Goal: Obtain resource: Download file/media

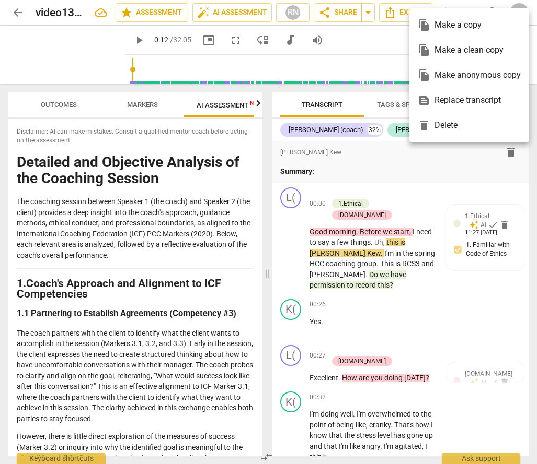
click at [333, 154] on div at bounding box center [268, 232] width 537 height 464
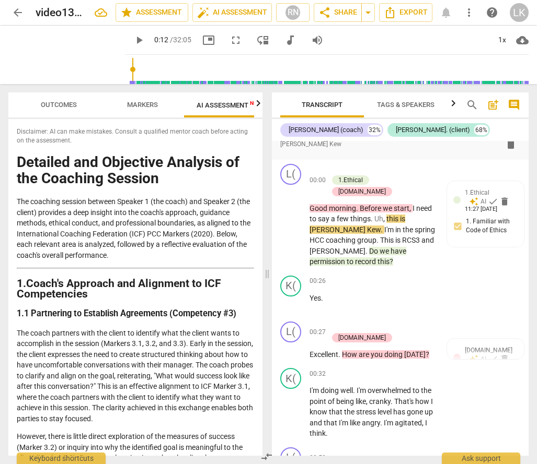
click at [19, 9] on span "arrow_back" at bounding box center [17, 12] width 13 height 13
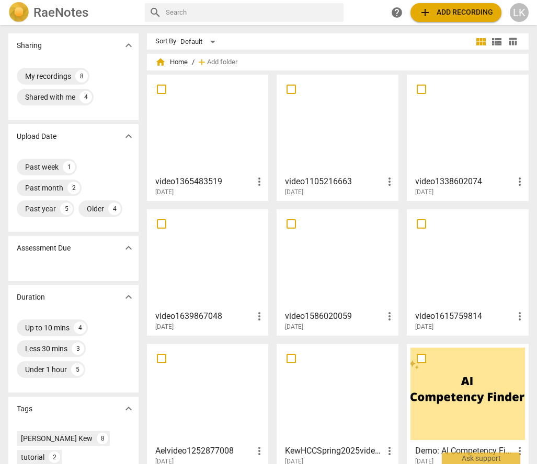
click at [259, 183] on span "more_vert" at bounding box center [259, 182] width 13 height 13
click at [214, 188] on div at bounding box center [268, 232] width 537 height 464
click at [256, 179] on span "more_vert" at bounding box center [259, 182] width 13 height 13
click at [223, 190] on div at bounding box center [268, 232] width 537 height 464
click at [200, 179] on h3 "video1365483519" at bounding box center [204, 182] width 98 height 13
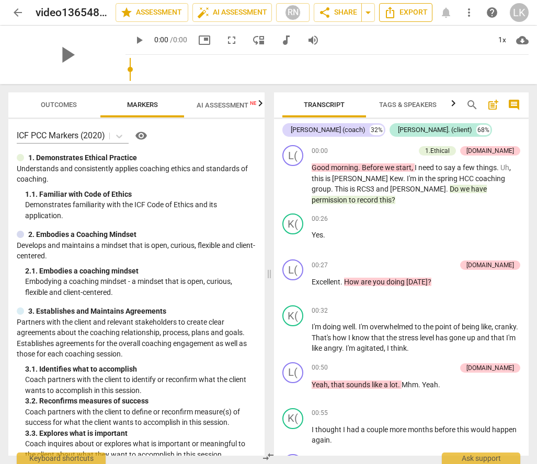
click at [400, 15] on span "Export" at bounding box center [405, 12] width 44 height 13
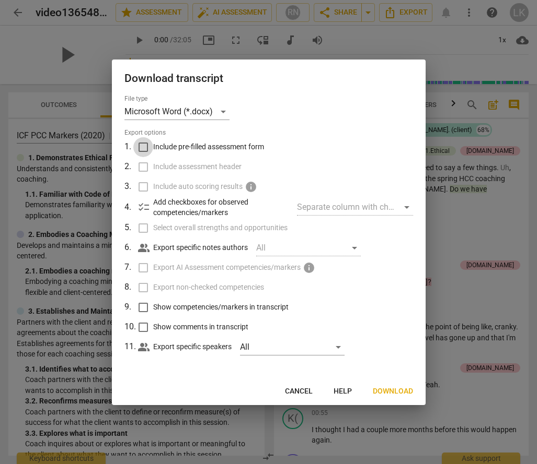
click at [142, 149] on input "Include pre-filled assessment form" at bounding box center [143, 147] width 20 height 20
checkbox input "true"
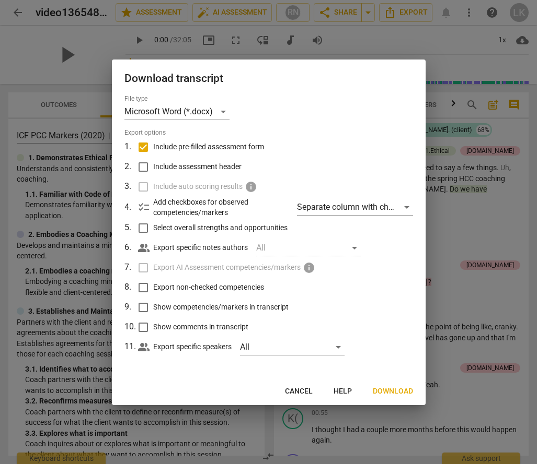
click at [143, 169] on input "Include assessment header" at bounding box center [143, 167] width 20 height 20
checkbox input "true"
click at [141, 233] on input "Select overall strengths and opportunities" at bounding box center [143, 228] width 20 height 20
checkbox input "true"
click at [145, 211] on span "checklist" at bounding box center [143, 207] width 13 height 13
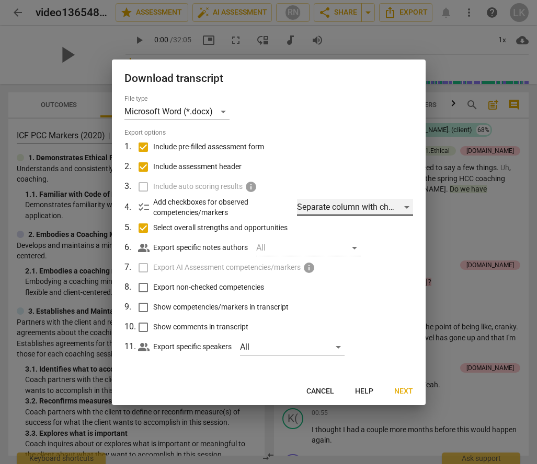
click at [402, 212] on div "Separate column with check marks" at bounding box center [354, 207] width 115 height 17
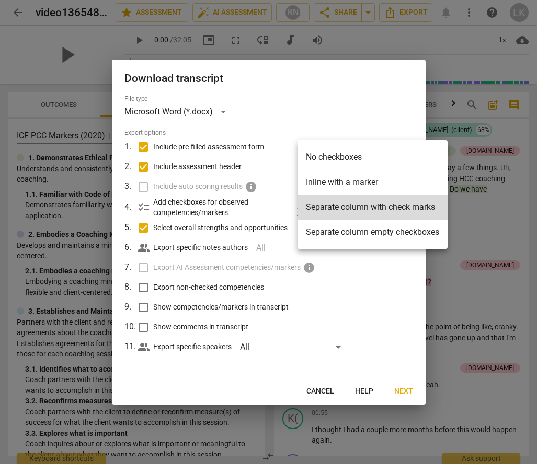
click at [402, 212] on li "Separate column with check marks" at bounding box center [372, 207] width 150 height 25
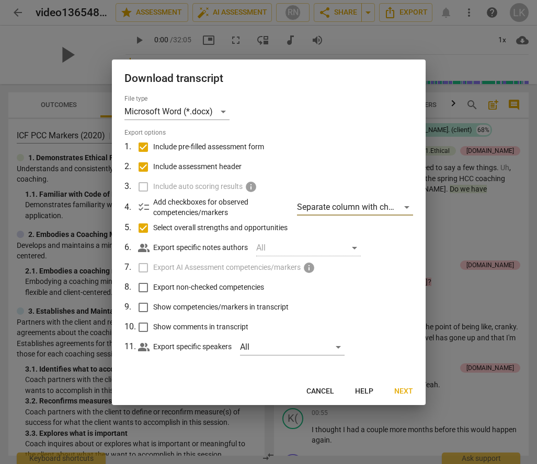
click at [143, 286] on input "Export non-checked competencies" at bounding box center [143, 288] width 20 height 20
checkbox input "true"
click at [147, 308] on input "Show competencies/markers in transcript" at bounding box center [143, 308] width 20 height 20
checkbox input "true"
click at [141, 326] on input "Show comments in transcript" at bounding box center [143, 328] width 20 height 20
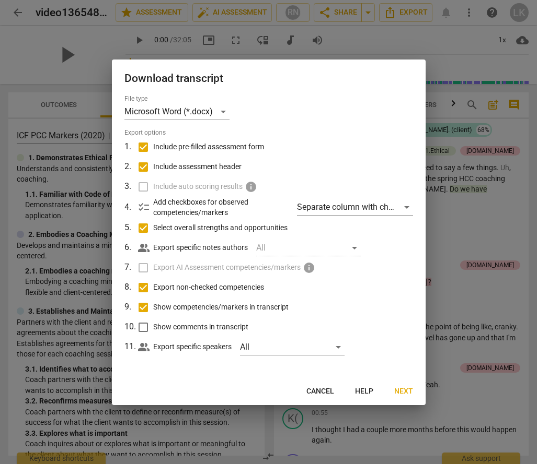
checkbox input "true"
click at [226, 114] on div "Microsoft Word (*.docx)" at bounding box center [176, 111] width 105 height 17
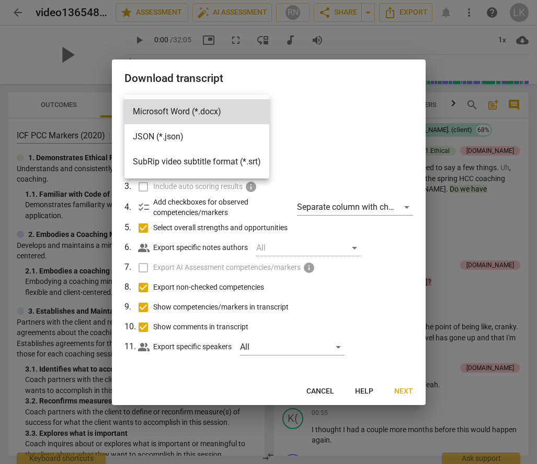
click at [407, 387] on div at bounding box center [268, 232] width 537 height 464
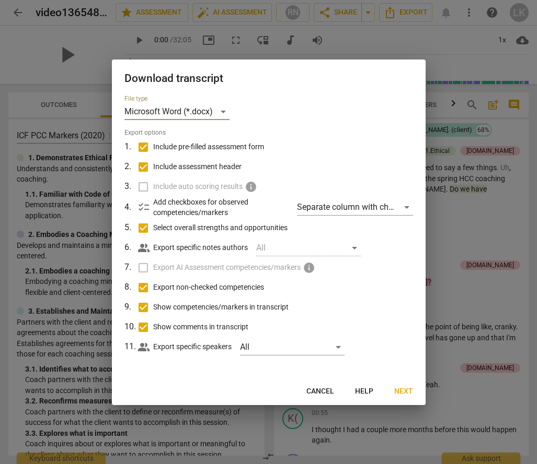
click at [407, 393] on span "Next" at bounding box center [403, 392] width 19 height 10
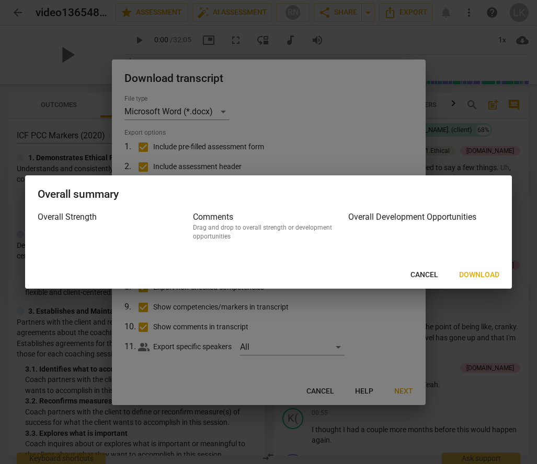
click at [480, 271] on span "Download" at bounding box center [479, 275] width 40 height 10
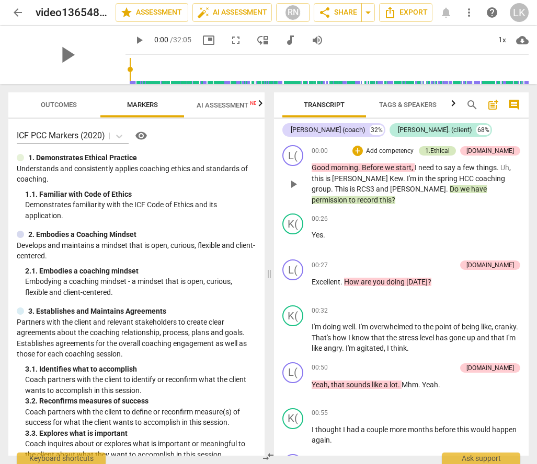
click at [449, 147] on div "1.Ethical" at bounding box center [437, 150] width 25 height 9
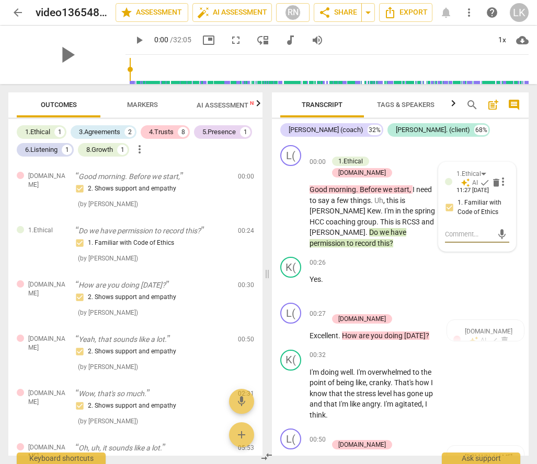
click at [208, 101] on span "AI Assessment New" at bounding box center [228, 105] width 65 height 8
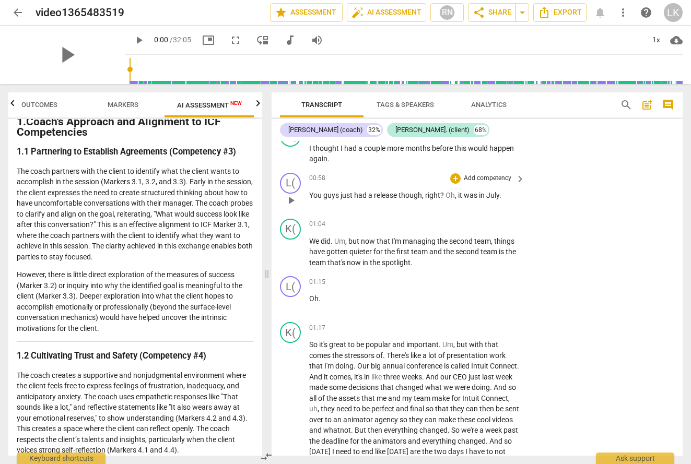
scroll to position [152, 0]
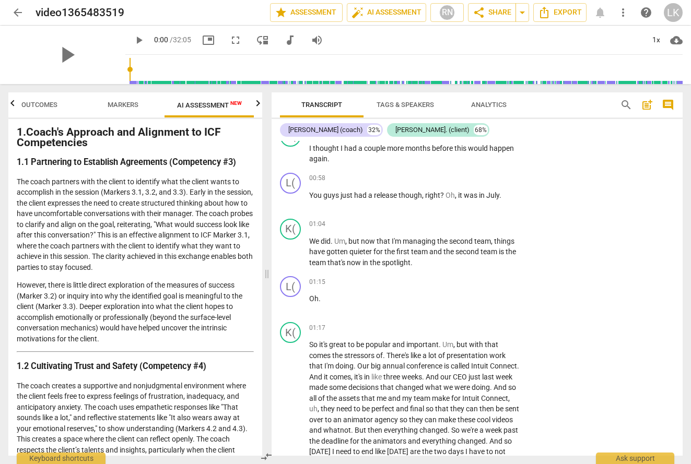
click at [115, 109] on span "Markers" at bounding box center [123, 105] width 56 height 14
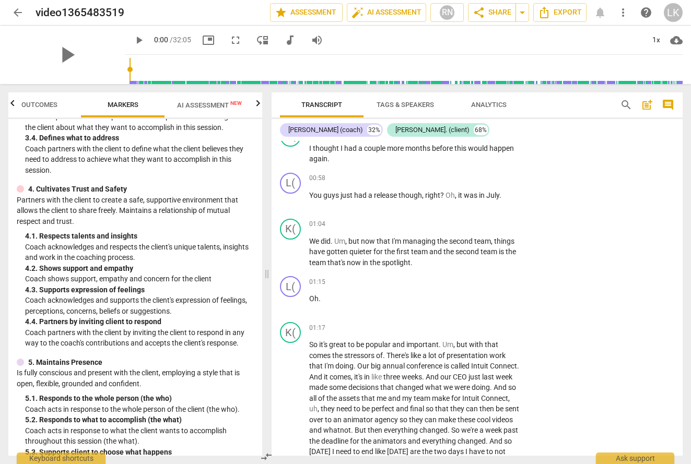
scroll to position [331, 0]
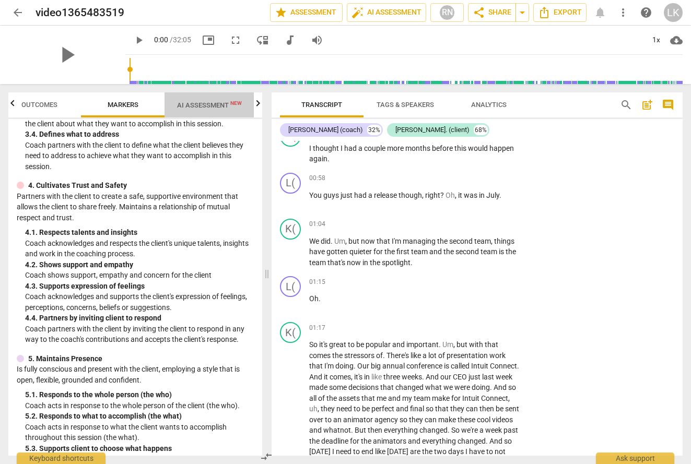
click at [211, 110] on span "AI Assessment New" at bounding box center [210, 105] width 90 height 16
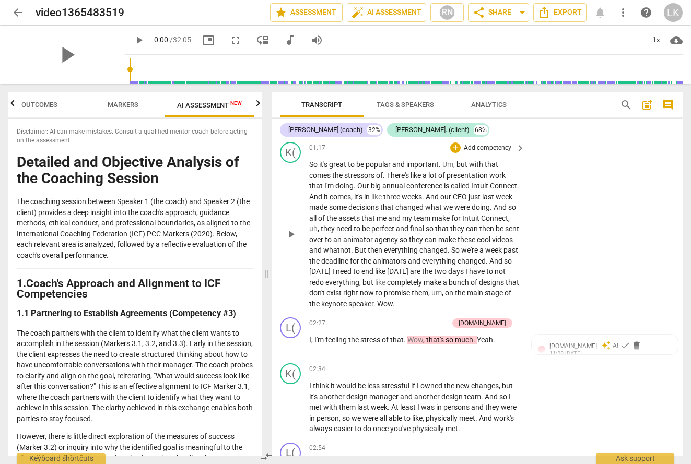
scroll to position [470, 0]
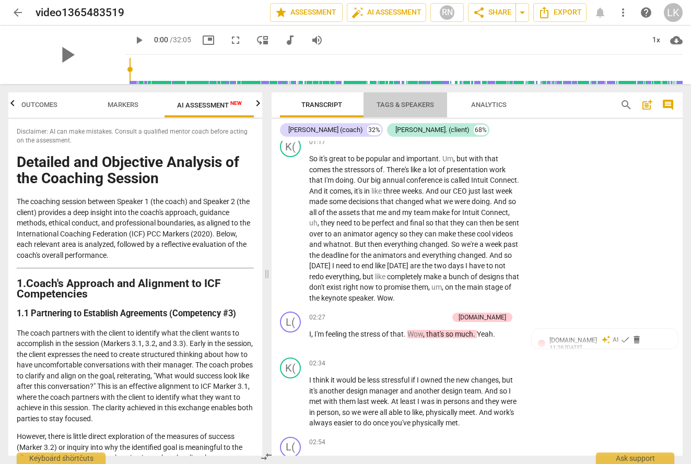
click at [413, 103] on span "Tags & Speakers" at bounding box center [405, 105] width 57 height 8
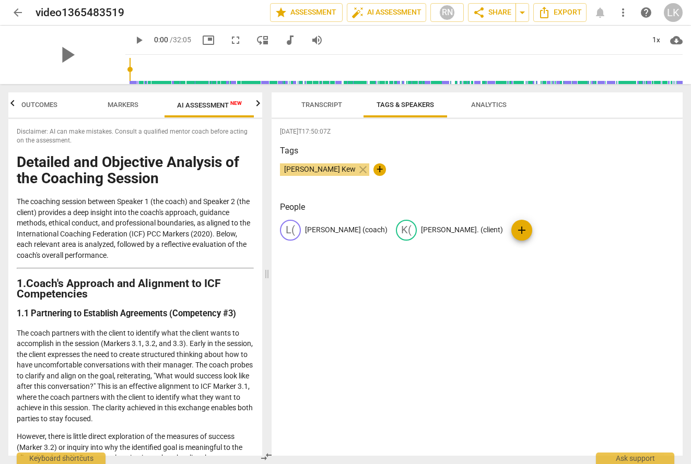
click at [324, 104] on span "Transcript" at bounding box center [321, 105] width 41 height 8
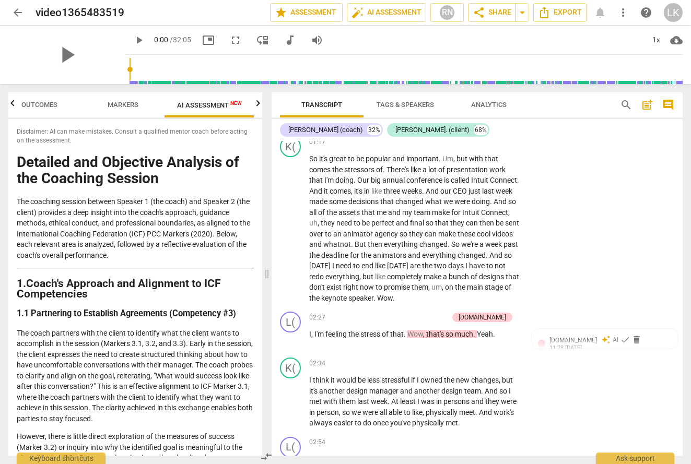
click at [492, 97] on button "Analytics" at bounding box center [489, 104] width 84 height 25
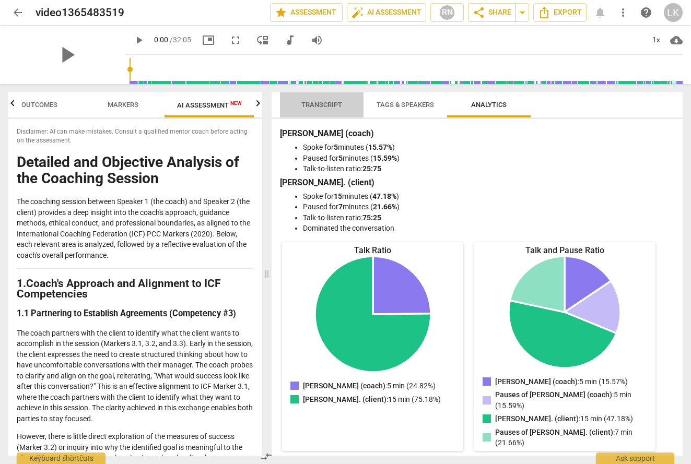
click at [304, 99] on span "Transcript" at bounding box center [322, 105] width 66 height 14
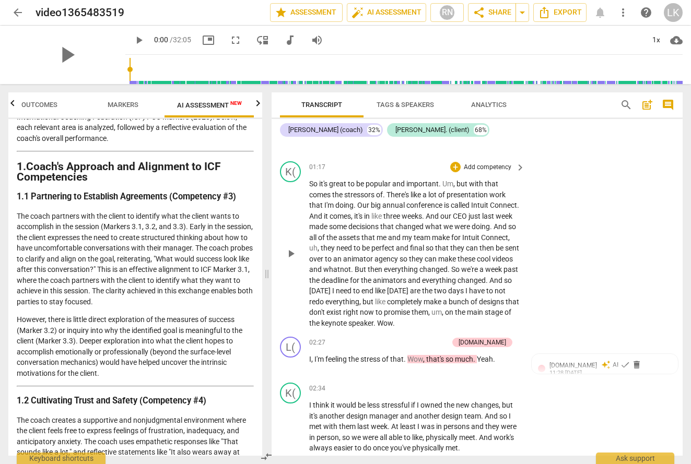
scroll to position [444, 0]
click at [481, 164] on p "Add competency" at bounding box center [488, 168] width 50 height 9
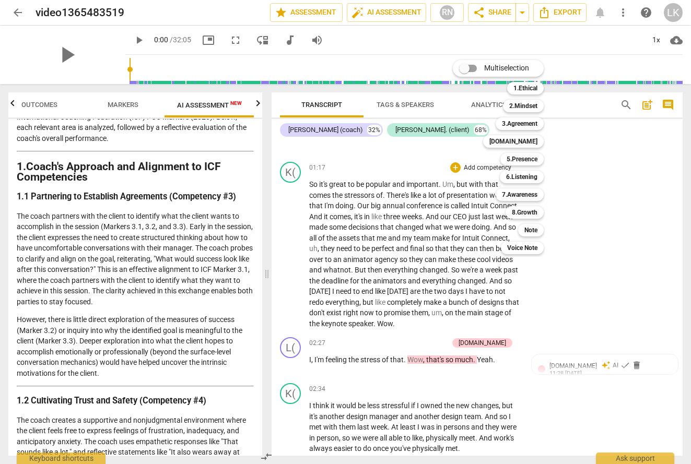
click at [376, 230] on div at bounding box center [345, 232] width 691 height 464
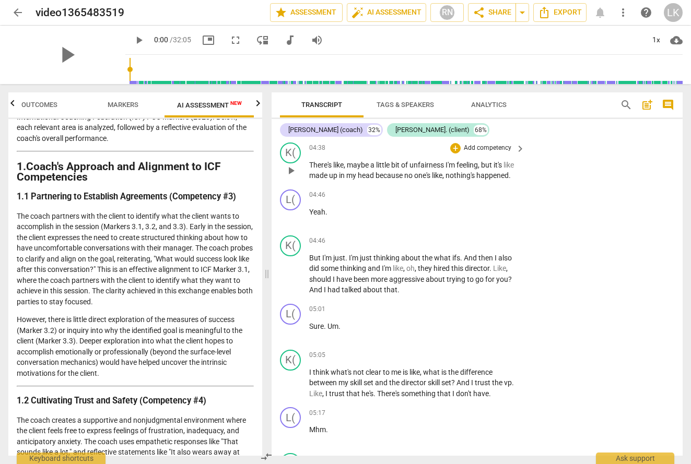
scroll to position [1337, 0]
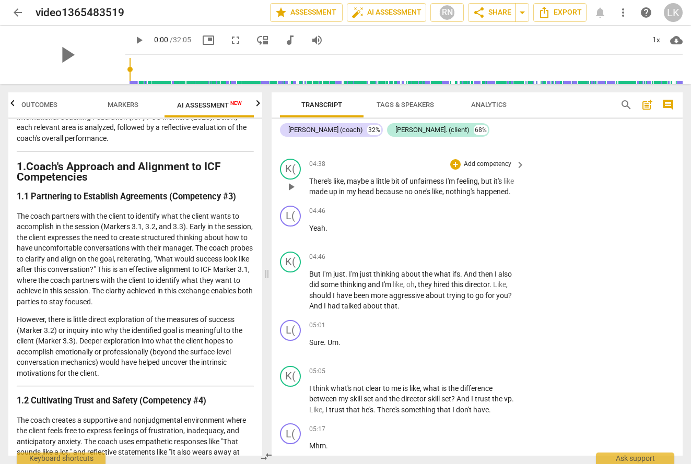
click at [358, 188] on span "my" at bounding box center [351, 192] width 11 height 8
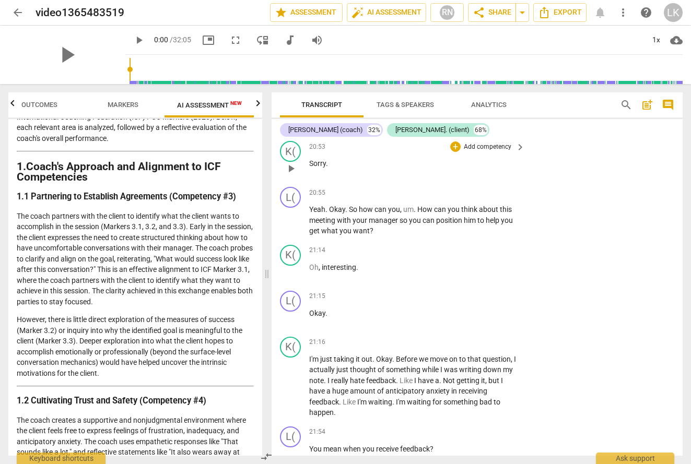
scroll to position [7104, 0]
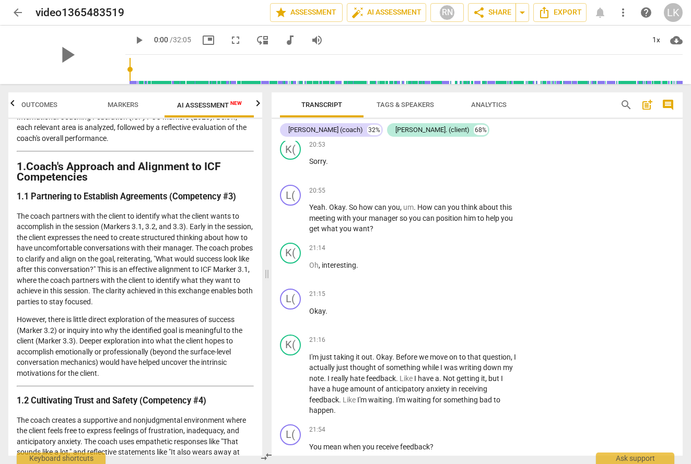
click at [132, 339] on p "However, there is little direct exploration of the measures of success (Marker …" at bounding box center [135, 347] width 237 height 64
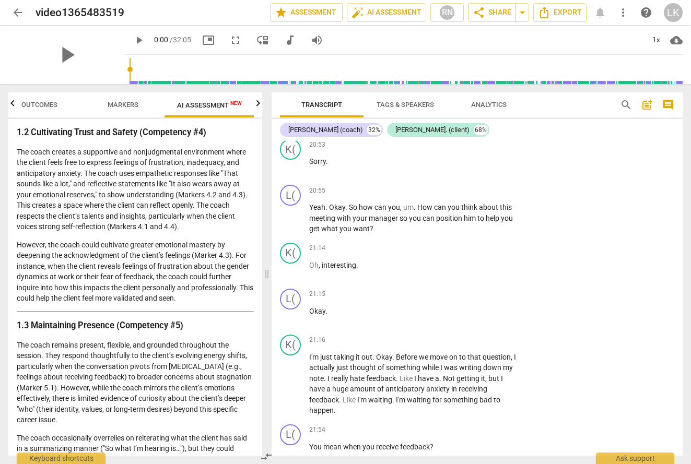
scroll to position [385, 0]
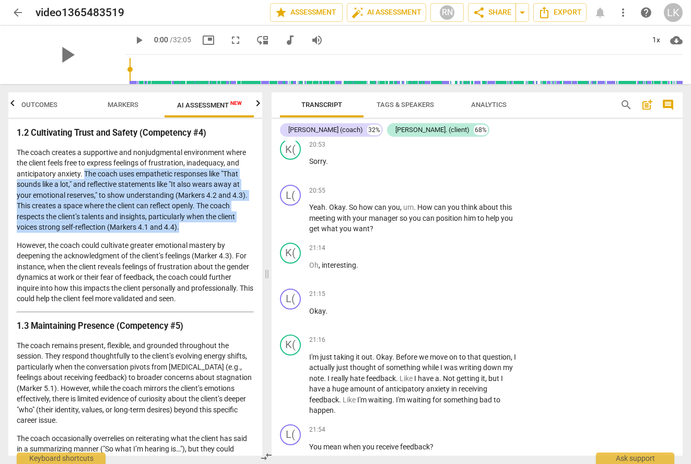
drag, startPoint x: 83, startPoint y: 176, endPoint x: 181, endPoint y: 224, distance: 108.6
click at [181, 224] on p "The coach creates a supportive and nonjudgmental environment where the client f…" at bounding box center [135, 190] width 237 height 86
copy p "The coach uses empathetic responses like "That sounds like a lot," and reflecti…"
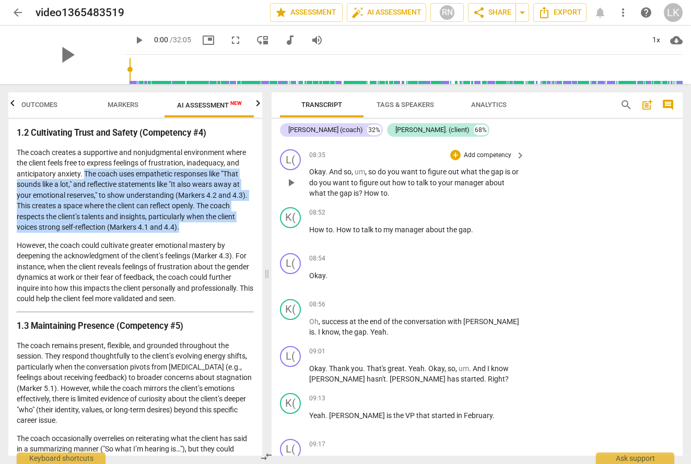
scroll to position [2595, 0]
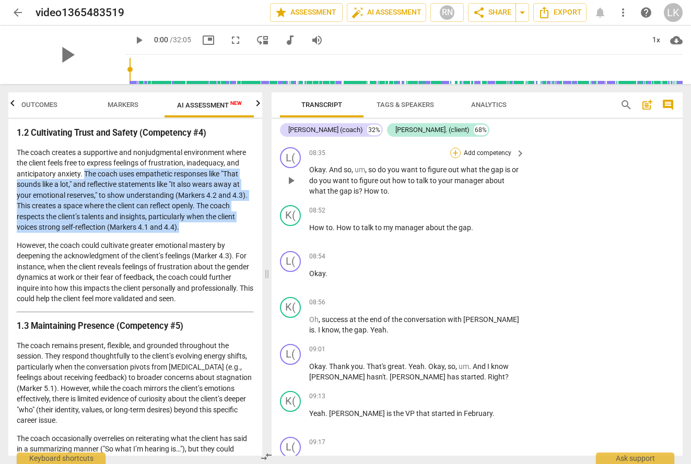
click at [456, 158] on div "+" at bounding box center [455, 153] width 10 height 10
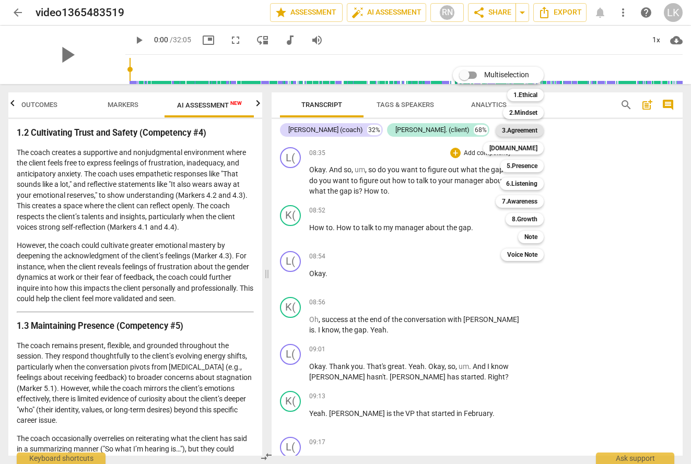
click at [525, 130] on b "3.Agreement" at bounding box center [520, 130] width 36 height 13
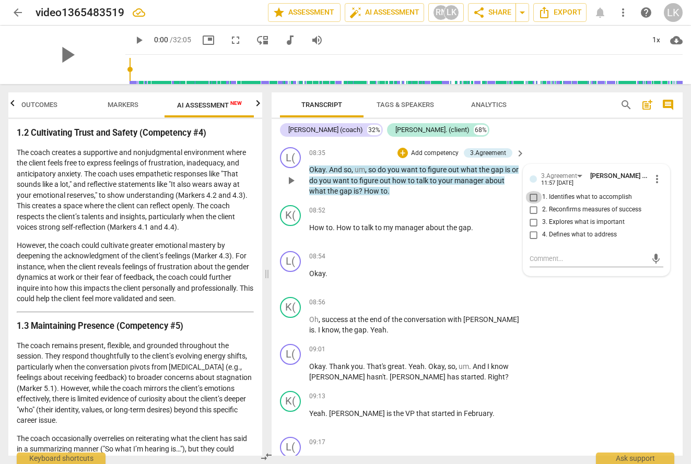
click at [533, 204] on input "1. Identifies what to accomplish" at bounding box center [534, 197] width 17 height 13
checkbox input "true"
click at [534, 216] on input "2. Reconfirms measures of success" at bounding box center [534, 210] width 17 height 13
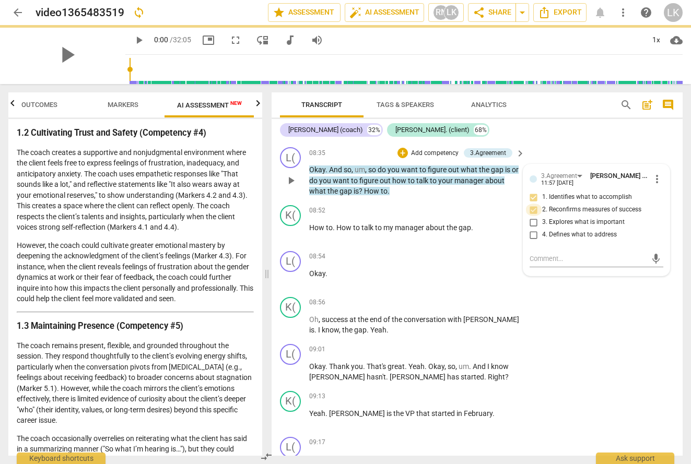
click at [535, 216] on input "2. Reconfirms measures of success" at bounding box center [534, 210] width 17 height 13
checkbox input "true"
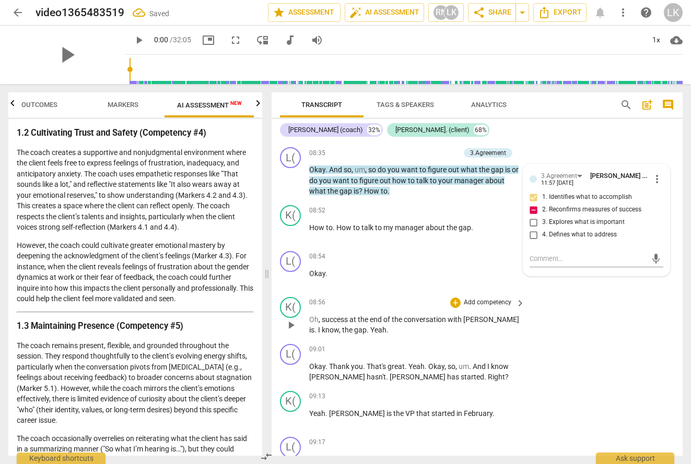
click at [536, 318] on div "K( play_arrow pause 08:56 + Add competency keyboard_arrow_right Oh , success at…" at bounding box center [477, 316] width 411 height 47
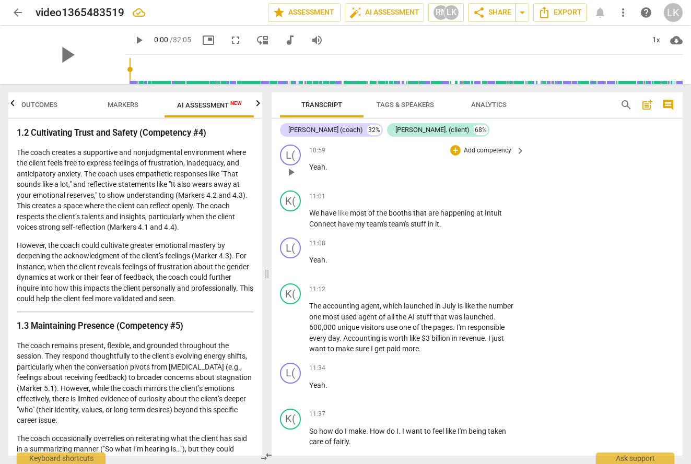
scroll to position [3595, 0]
